Goal: Check status: Check status

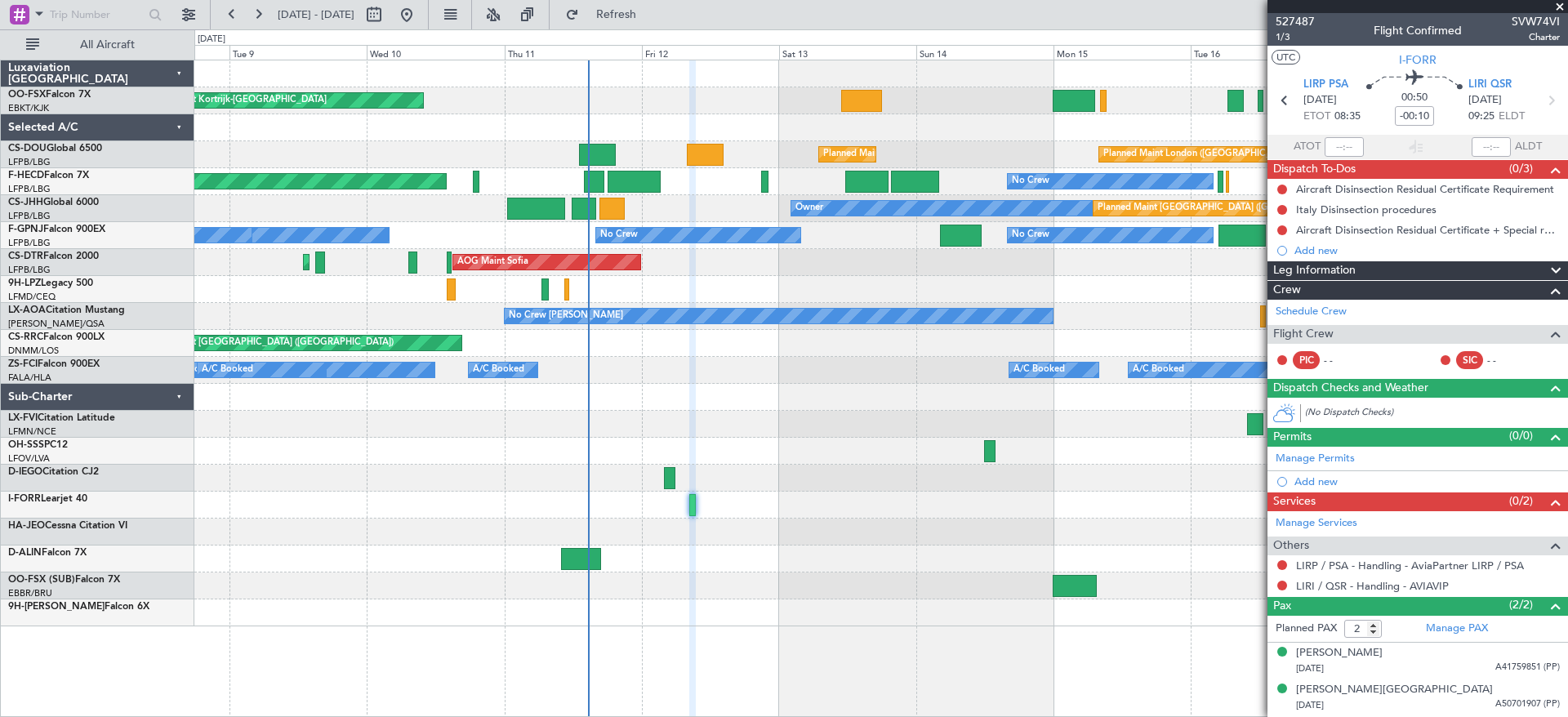
click at [950, 447] on div "Planned Maint Kortrijk-[GEOGRAPHIC_DATA] Planned Maint [GEOGRAPHIC_DATA] ([GEOG…" at bounding box center [881, 343] width 1373 height 565
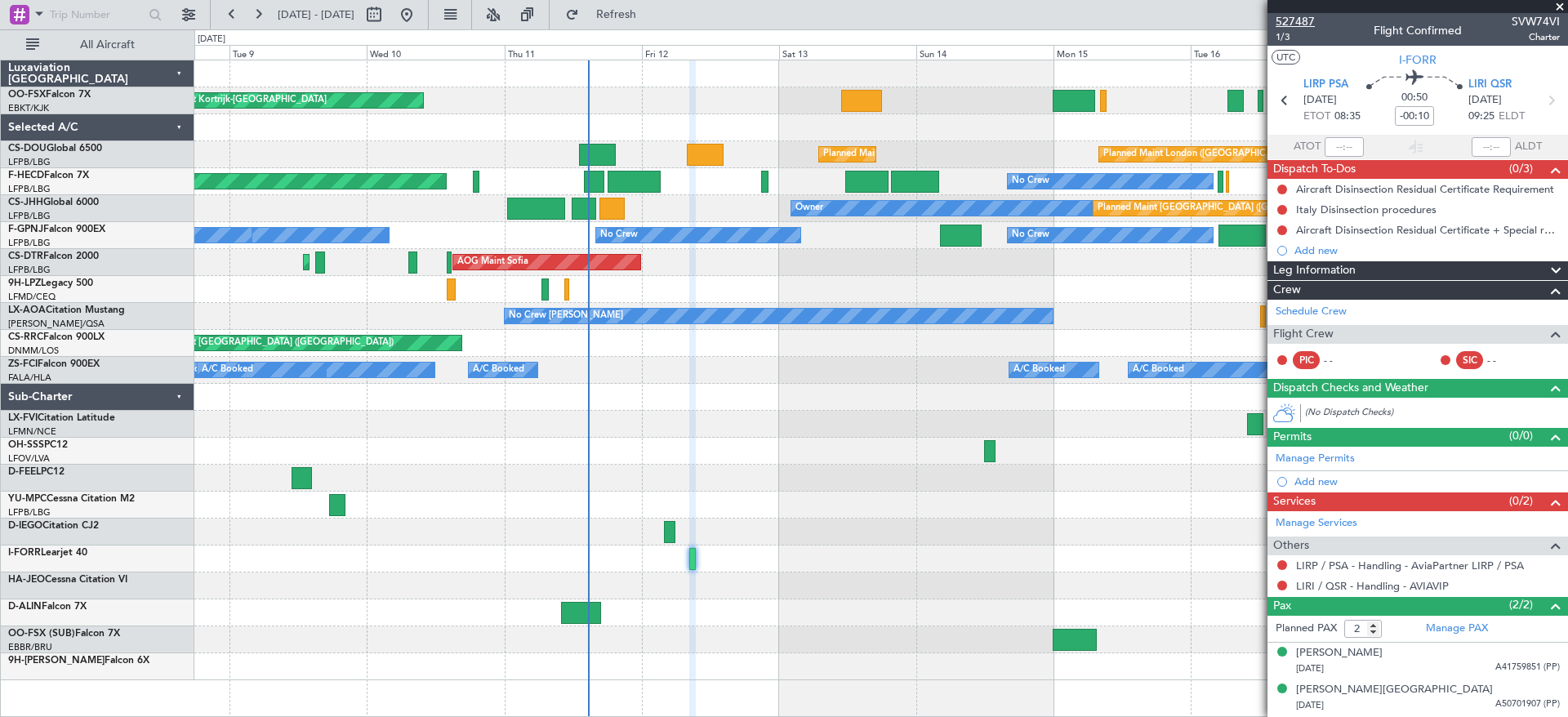
click at [1302, 20] on span "527487" at bounding box center [1295, 21] width 39 height 17
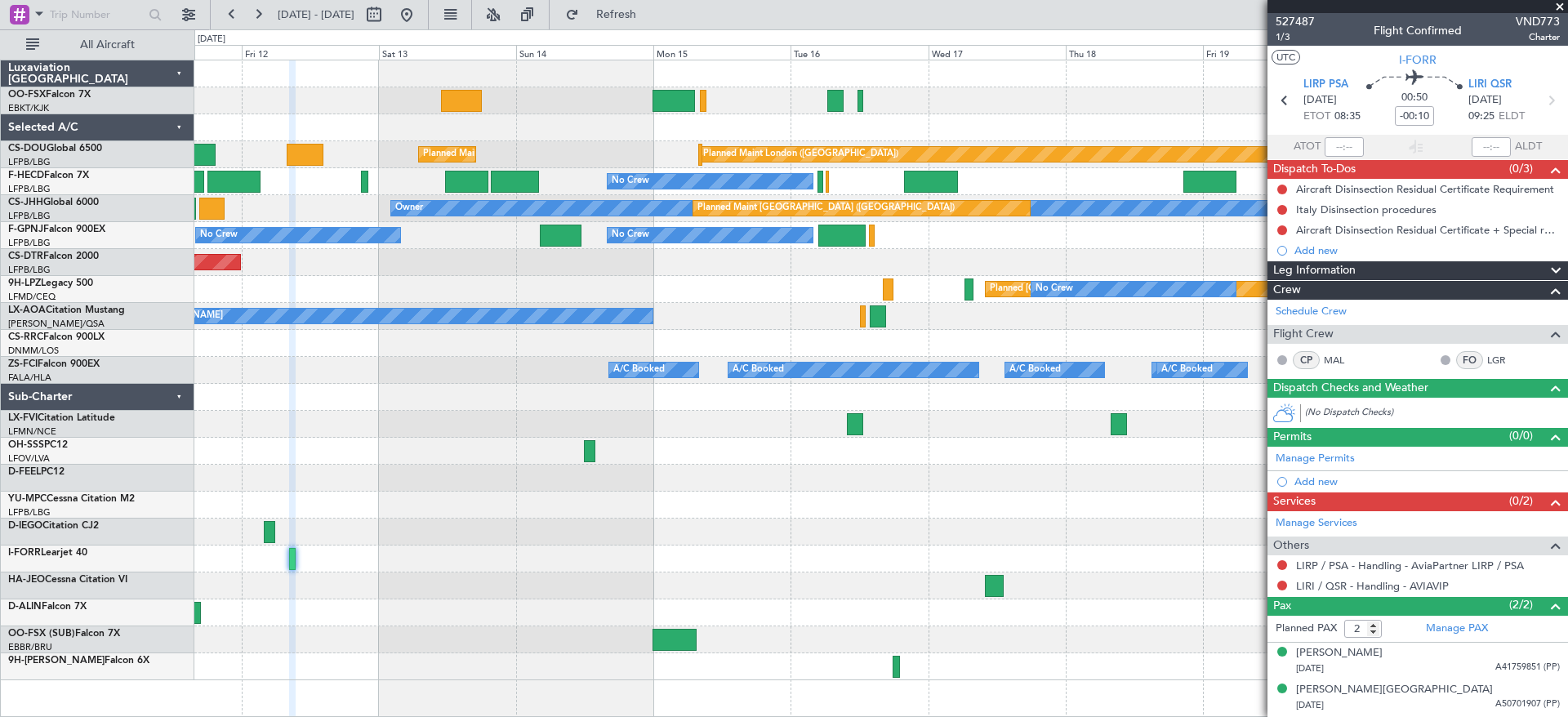
click at [543, 371] on div "A/C Booked A/C Booked A/C Booked A/C Booked A/C Booked A/C Booked A/C Unavailab…" at bounding box center [881, 370] width 1373 height 27
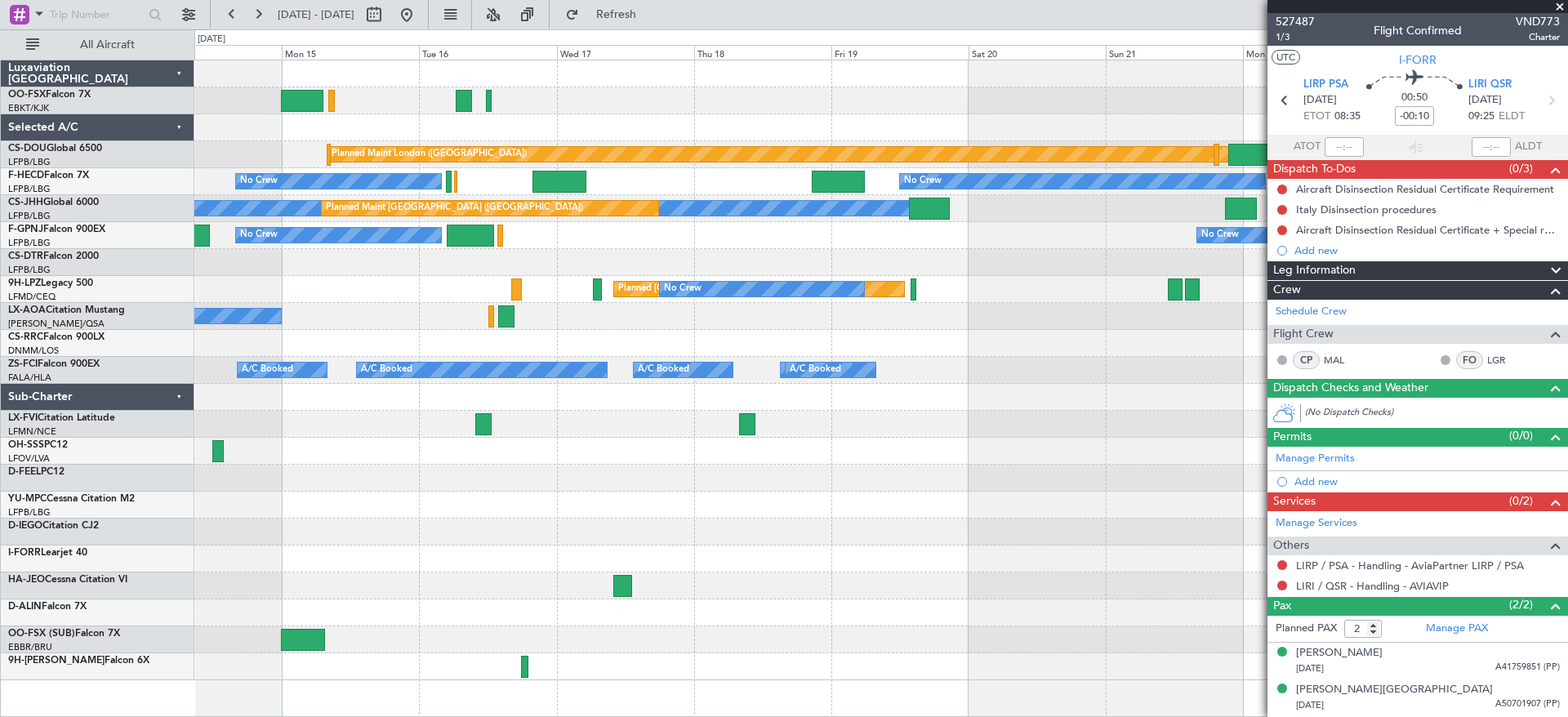
click at [591, 443] on div "Planned Maint London ([GEOGRAPHIC_DATA]) Planned Maint [GEOGRAPHIC_DATA] ([GEOG…" at bounding box center [881, 370] width 1373 height 619
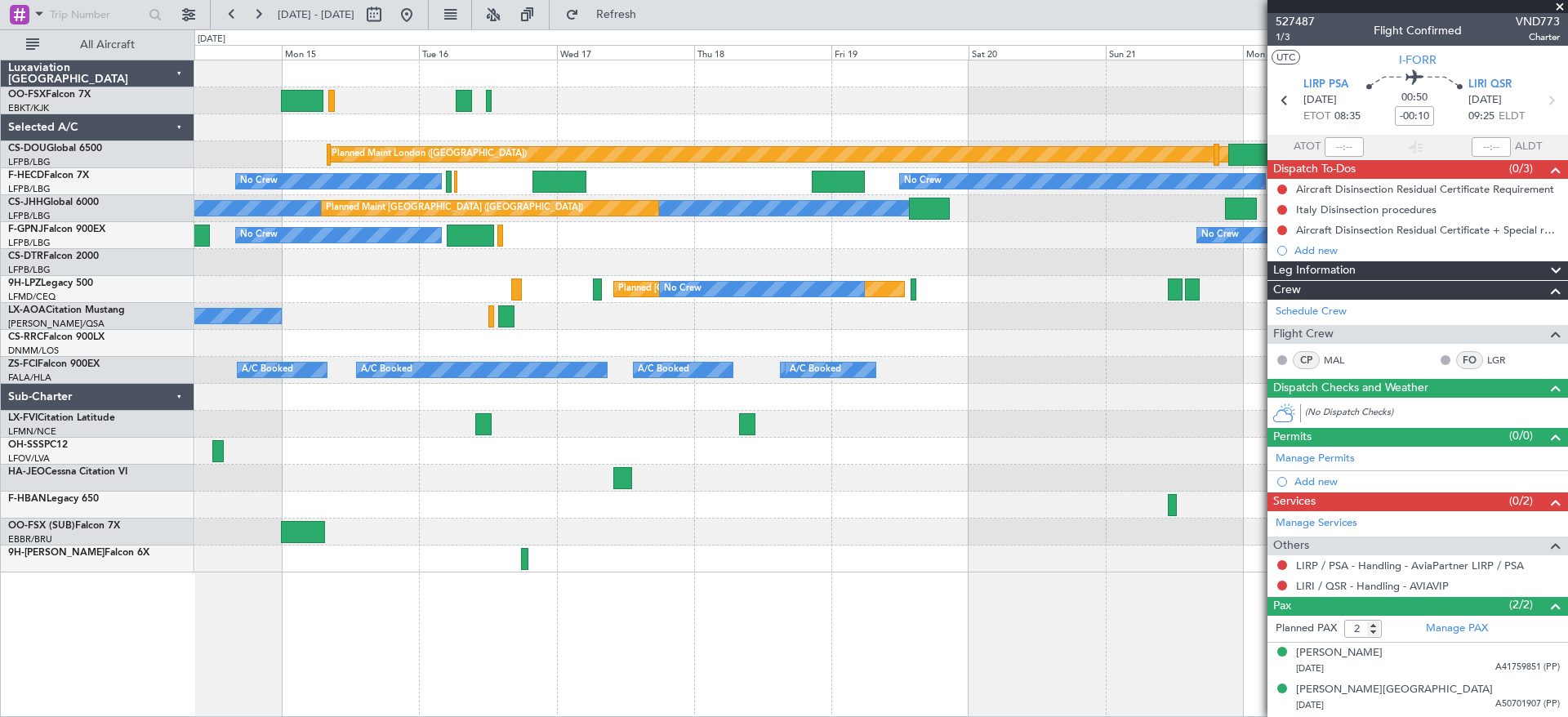
click at [876, 560] on div at bounding box center [881, 558] width 1373 height 27
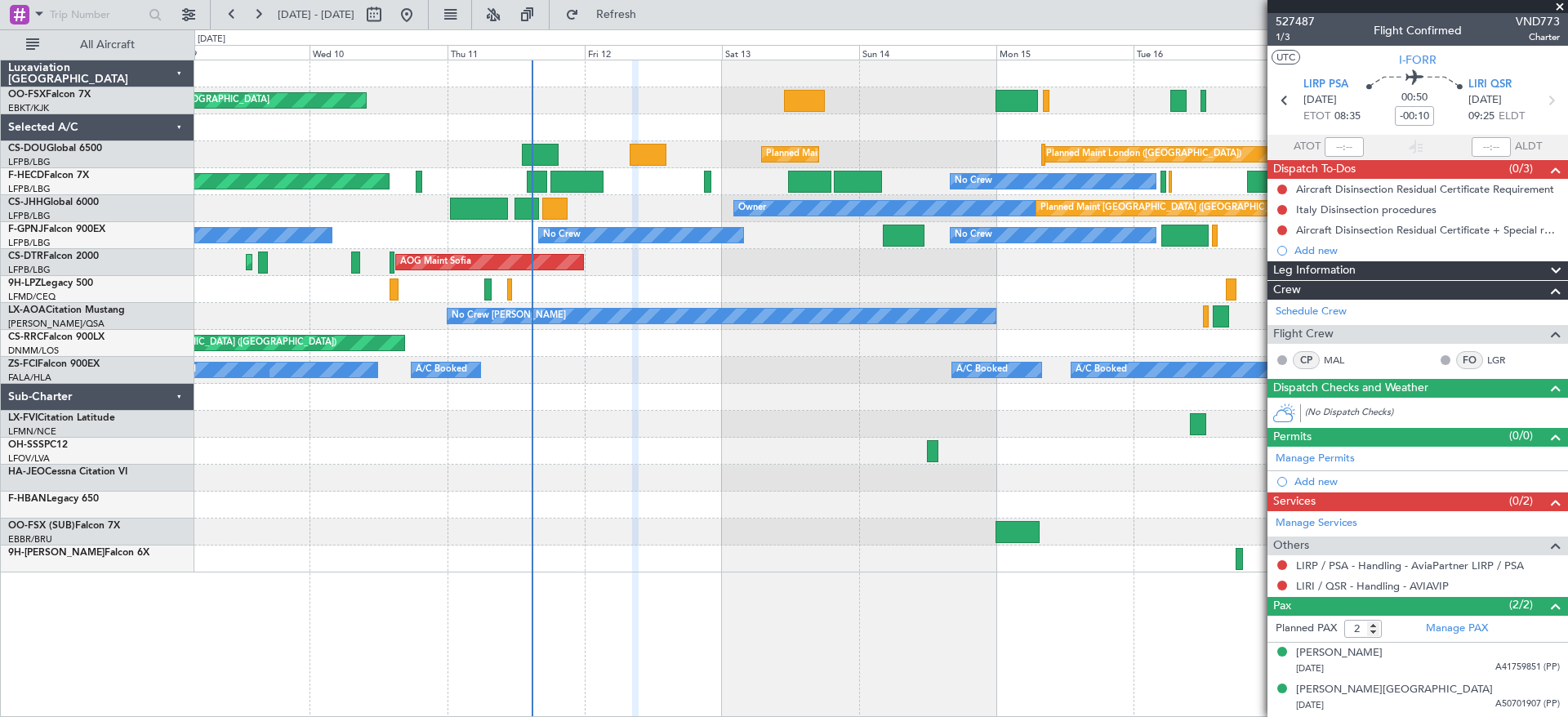
click at [1166, 491] on div "Planned Maint Kortrijk-[GEOGRAPHIC_DATA] Planned Maint [GEOGRAPHIC_DATA] ([GEOG…" at bounding box center [881, 316] width 1373 height 511
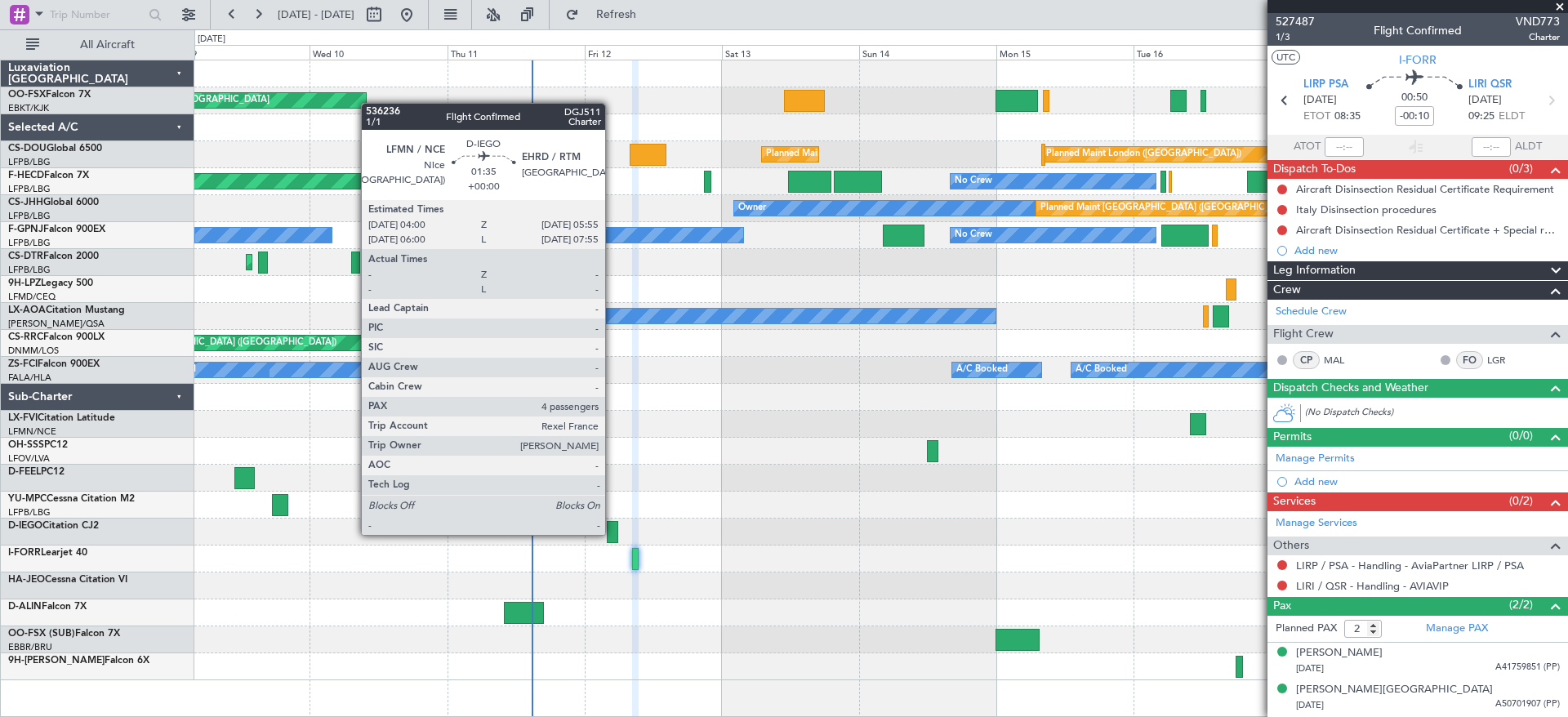
click at [612, 533] on div at bounding box center [612, 532] width 11 height 22
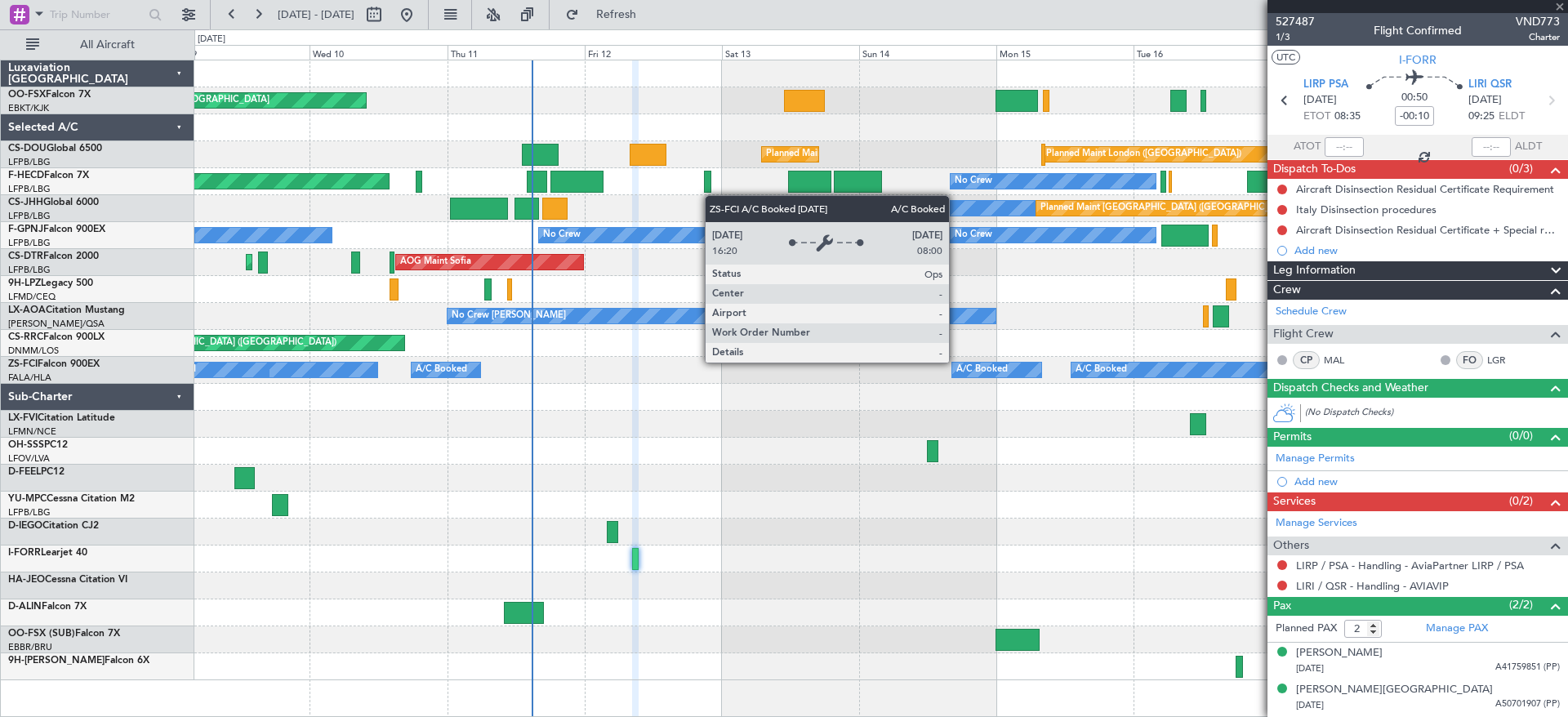
type input "4"
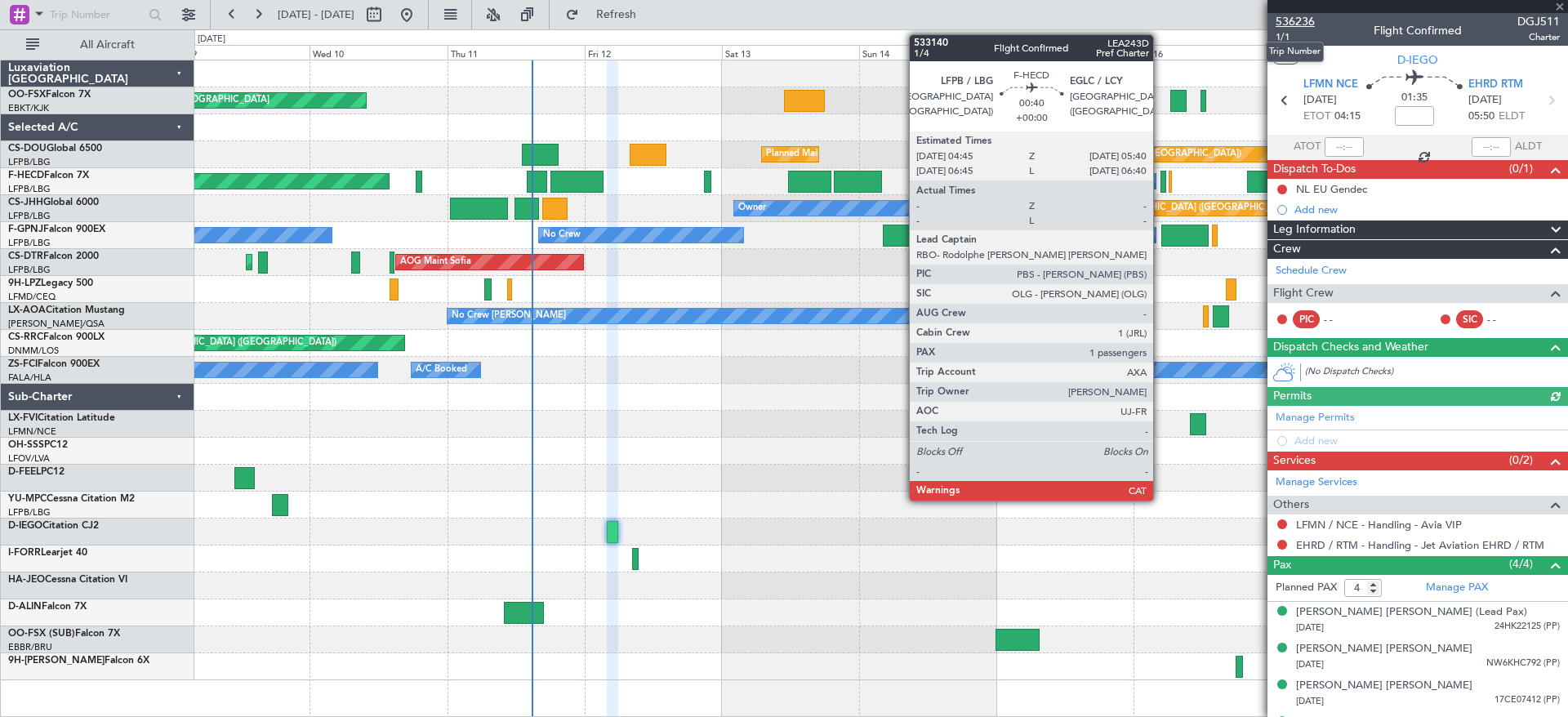
click at [1308, 17] on span "536236" at bounding box center [1295, 21] width 39 height 17
